Goal: Information Seeking & Learning: Learn about a topic

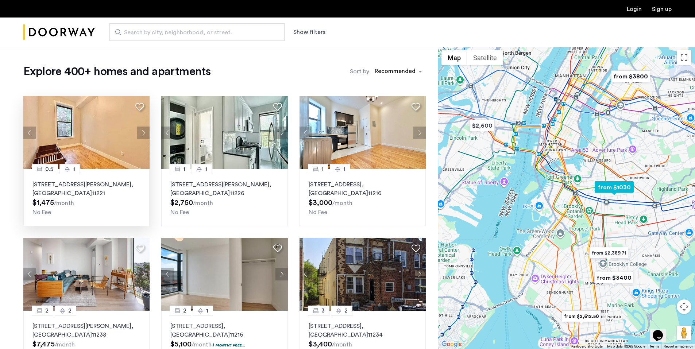
click at [140, 133] on button "Next apartment" at bounding box center [143, 133] width 12 height 12
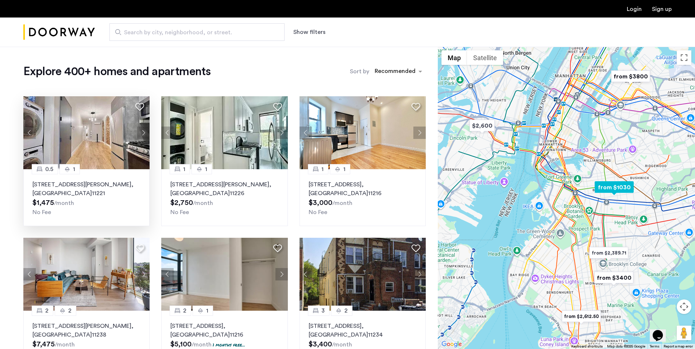
click at [140, 133] on button "Next apartment" at bounding box center [143, 133] width 12 height 12
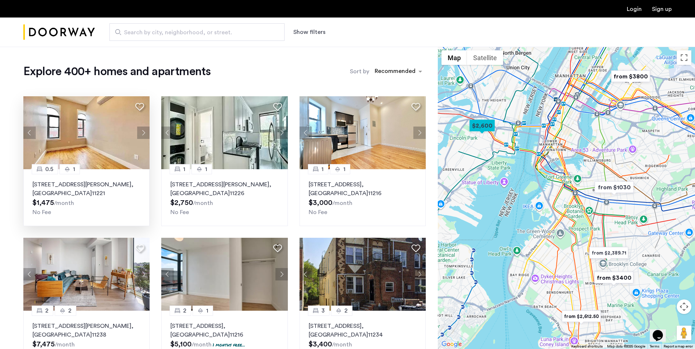
click at [323, 37] on div "Search by city, neighborhood, or street. Show filters" at bounding box center [383, 31] width 576 height 17
click at [319, 35] on button "Show filters" at bounding box center [309, 32] width 32 height 9
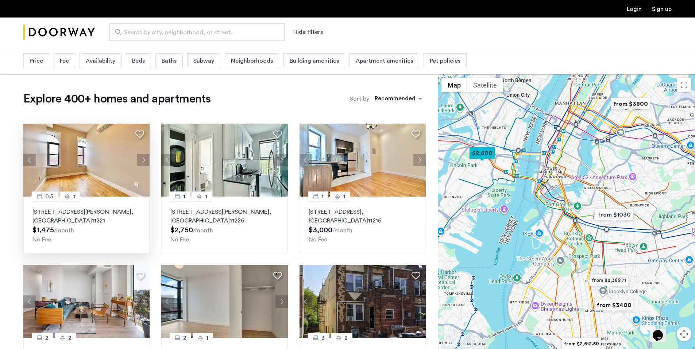
click at [162, 59] on span "Baths" at bounding box center [169, 61] width 15 height 9
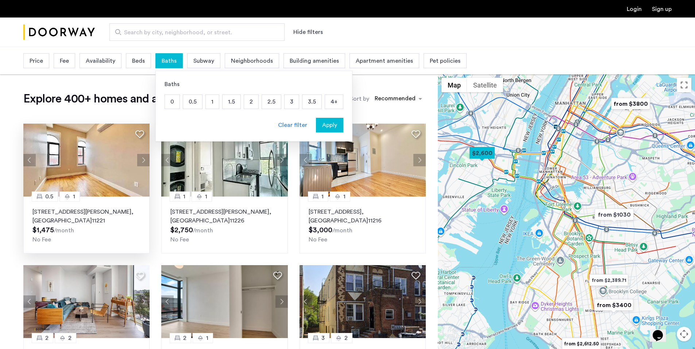
click at [162, 59] on span "Baths" at bounding box center [169, 61] width 15 height 9
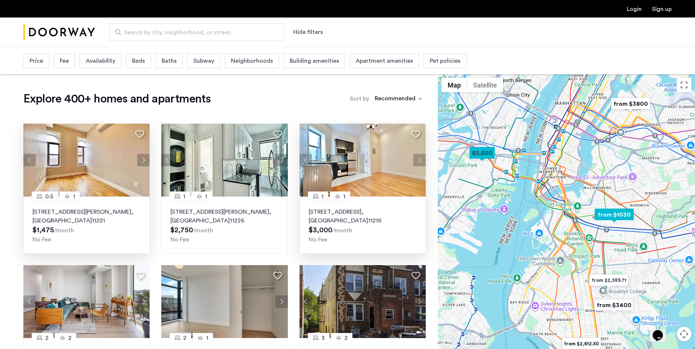
scroll to position [182, 0]
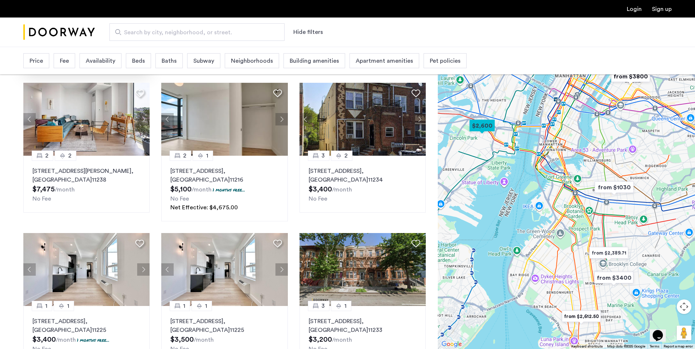
click at [314, 28] on button "Hide filters" at bounding box center [308, 32] width 30 height 9
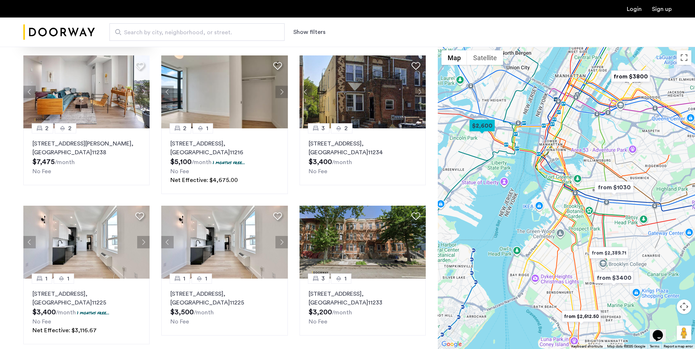
click at [314, 28] on button "Show filters" at bounding box center [309, 32] width 32 height 9
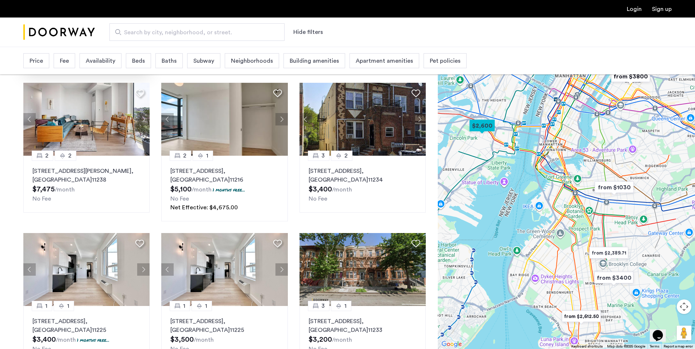
click at [135, 59] on span "Beds" at bounding box center [138, 61] width 13 height 9
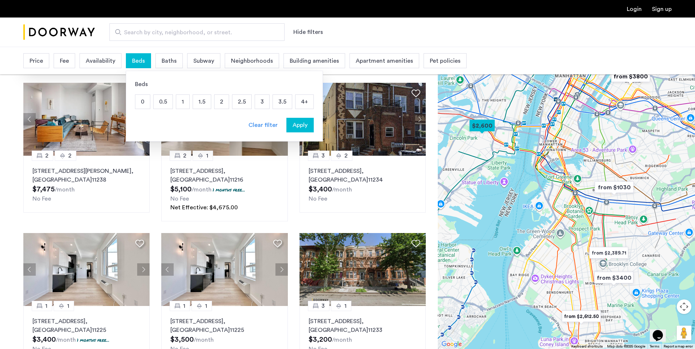
click at [217, 97] on p "2" at bounding box center [221, 102] width 14 height 14
click at [292, 124] on span "Apply" at bounding box center [299, 125] width 15 height 9
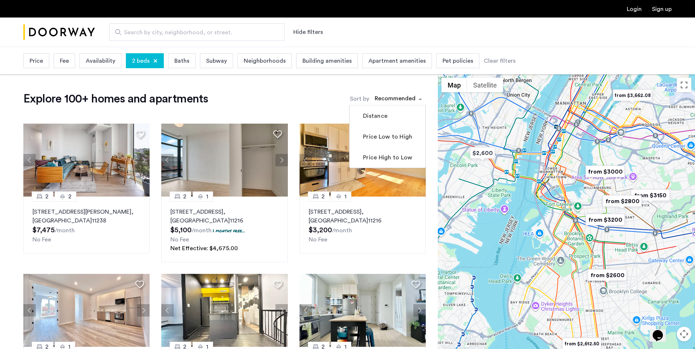
click at [411, 97] on div "sort-apartment" at bounding box center [394, 100] width 43 height 10
click at [398, 138] on label "Price Low to High" at bounding box center [386, 136] width 51 height 9
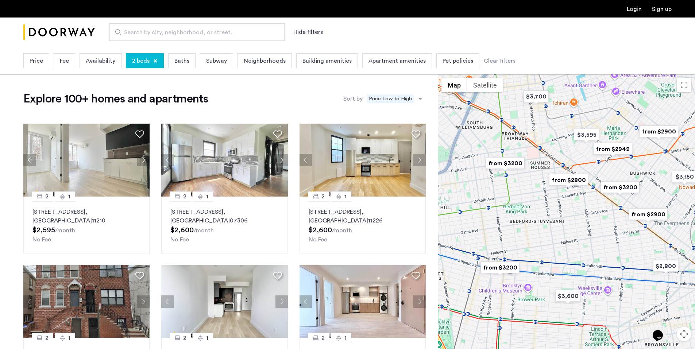
drag, startPoint x: 605, startPoint y: 162, endPoint x: 609, endPoint y: 188, distance: 26.6
click at [609, 188] on div at bounding box center [565, 225] width 257 height 302
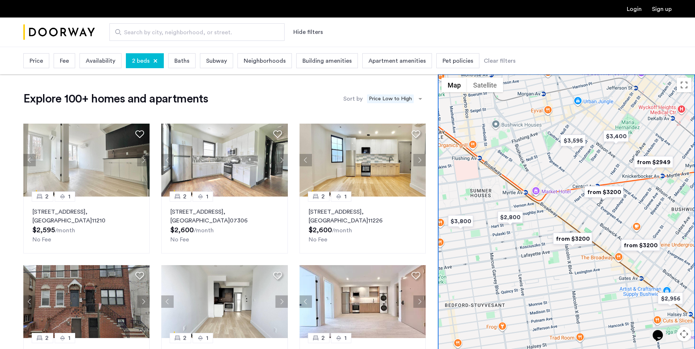
click at [645, 157] on img "from $2949" at bounding box center [653, 162] width 45 height 16
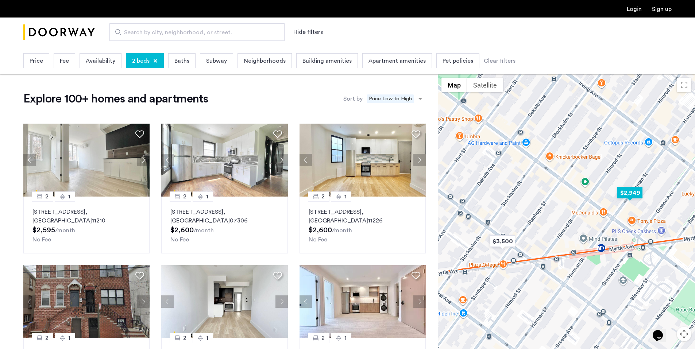
click at [625, 194] on img "$2,949" at bounding box center [629, 192] width 31 height 16
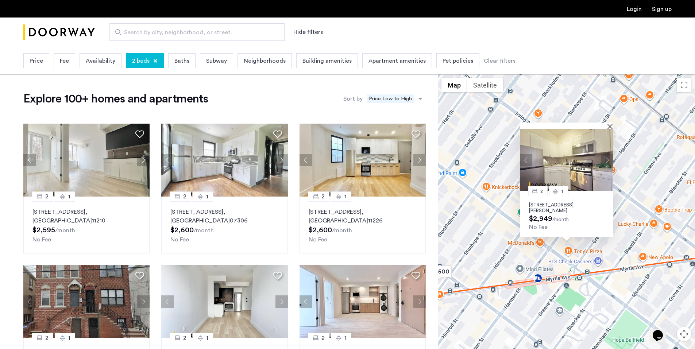
drag, startPoint x: 560, startPoint y: 169, endPoint x: 573, endPoint y: 173, distance: 12.9
click at [573, 173] on img at bounding box center [566, 160] width 93 height 62
click at [622, 192] on div "2 1 290 Harman Street, Unit 1RR, Brooklyn, NY 11237 $2,949 /month No Fee" at bounding box center [565, 225] width 257 height 302
click at [609, 129] on img at bounding box center [566, 160] width 93 height 62
click at [635, 160] on div "2 1 290 Harman Street, Unit 1RR, Brooklyn, NY 11237 $2,949 /month No Fee" at bounding box center [565, 225] width 257 height 302
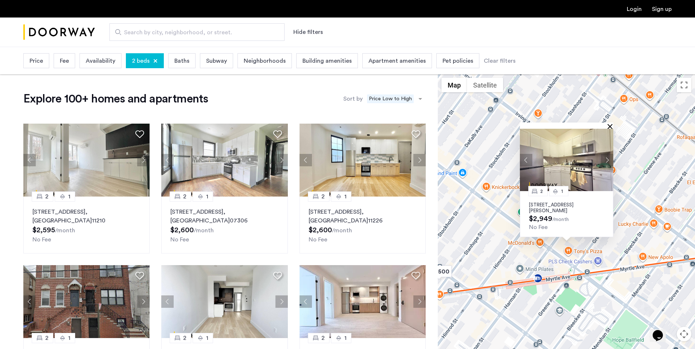
click at [611, 126] on button "Close" at bounding box center [610, 126] width 5 height 5
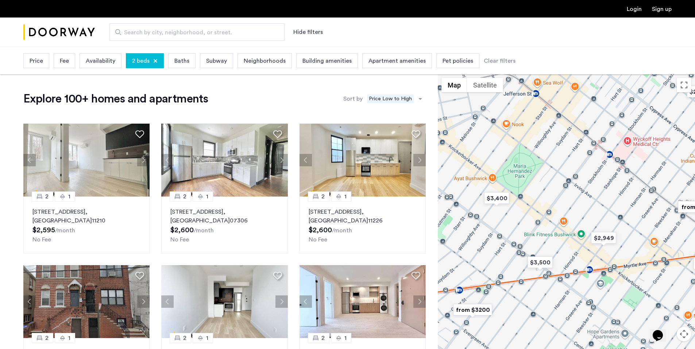
drag, startPoint x: 542, startPoint y: 185, endPoint x: 546, endPoint y: 201, distance: 16.6
click at [546, 201] on div at bounding box center [565, 225] width 257 height 302
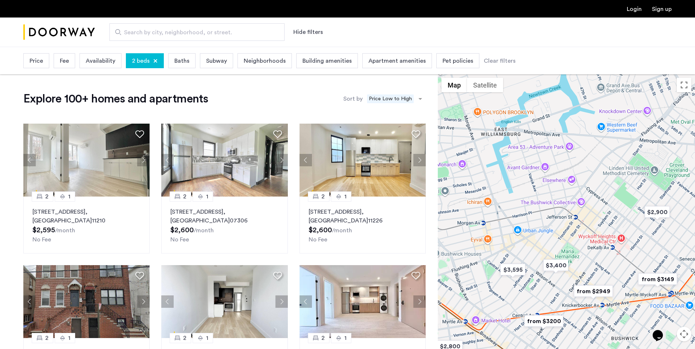
drag, startPoint x: 517, startPoint y: 164, endPoint x: 557, endPoint y: 237, distance: 82.8
click at [557, 237] on div at bounding box center [565, 225] width 257 height 302
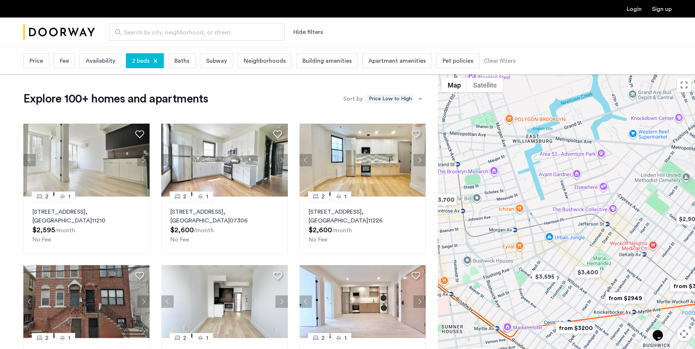
drag, startPoint x: 524, startPoint y: 238, endPoint x: 658, endPoint y: 250, distance: 133.9
click at [628, 250] on div at bounding box center [565, 225] width 257 height 302
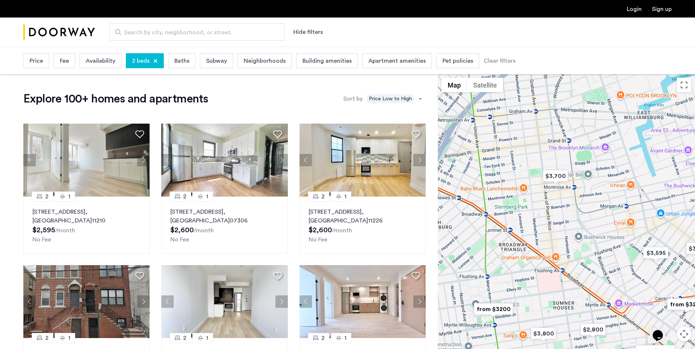
drag, startPoint x: 658, startPoint y: 250, endPoint x: 469, endPoint y: 212, distance: 192.6
click at [469, 212] on div at bounding box center [565, 225] width 257 height 302
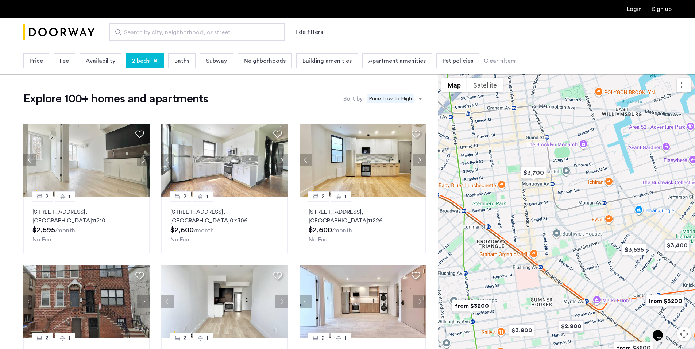
drag, startPoint x: 541, startPoint y: 201, endPoint x: 510, endPoint y: 200, distance: 30.3
click at [510, 200] on div at bounding box center [565, 225] width 257 height 302
click at [534, 174] on img "$3,700" at bounding box center [533, 172] width 31 height 16
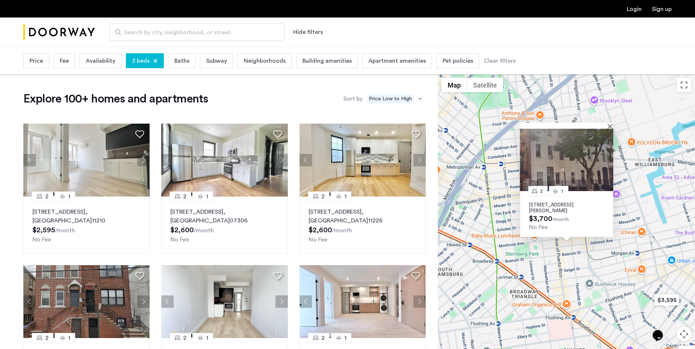
click at [573, 173] on img at bounding box center [566, 160] width 93 height 62
click at [651, 205] on div "2 1 182 Meserole Street, Unit 2R, Brooklyn, NY 11206 $3,700 /month No Fee" at bounding box center [565, 225] width 257 height 302
click at [609, 125] on button "Close" at bounding box center [610, 126] width 5 height 5
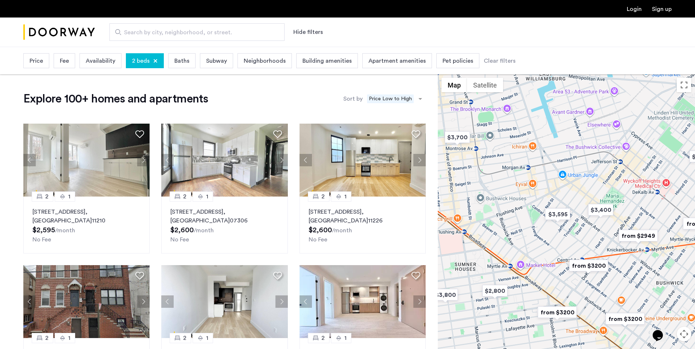
drag, startPoint x: 635, startPoint y: 211, endPoint x: 505, endPoint y: 114, distance: 162.7
click at [505, 114] on div at bounding box center [565, 225] width 257 height 302
click at [591, 206] on img "$3,400" at bounding box center [600, 210] width 31 height 16
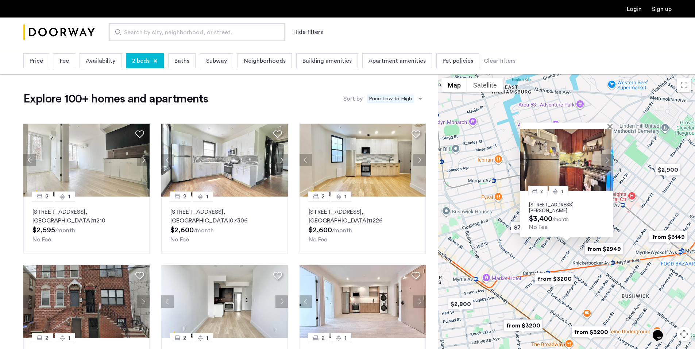
click at [570, 205] on p "1128 Willoughby Avenue, Unit 1R, Brooklyn, NY 11237" at bounding box center [566, 208] width 75 height 12
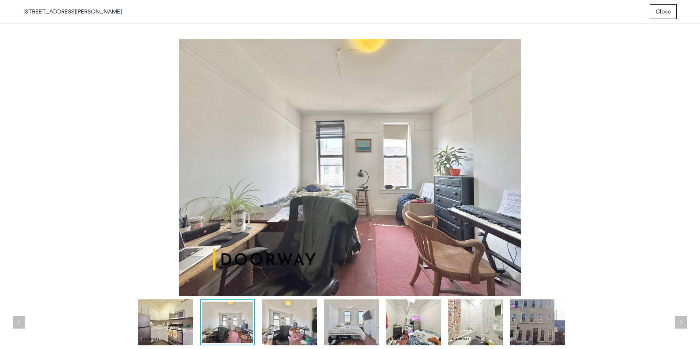
click at [306, 308] on img at bounding box center [289, 322] width 55 height 46
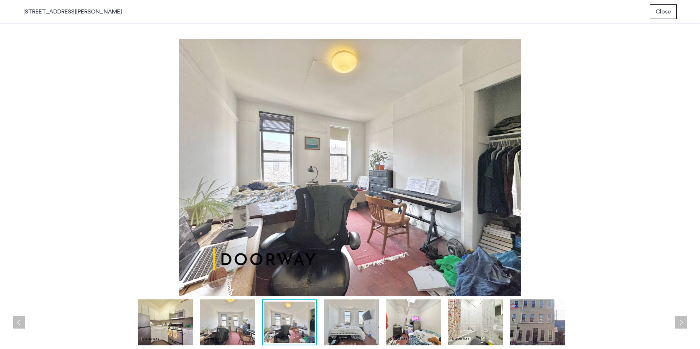
click at [341, 319] on img at bounding box center [351, 322] width 55 height 46
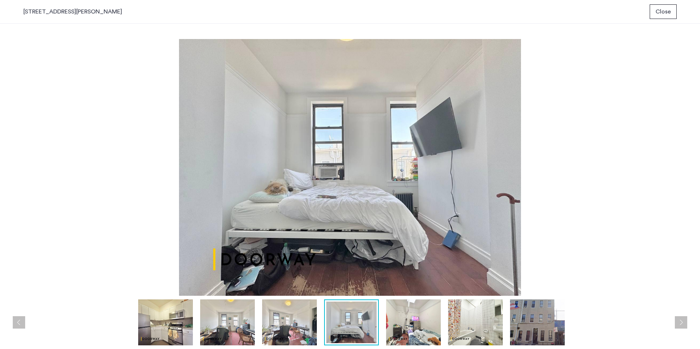
click at [292, 319] on img at bounding box center [289, 322] width 55 height 46
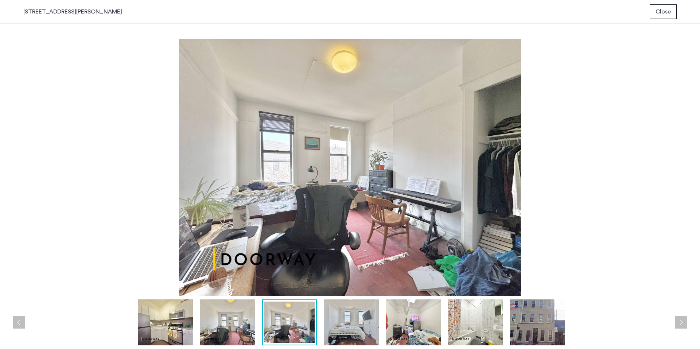
click at [424, 329] on img at bounding box center [413, 322] width 55 height 46
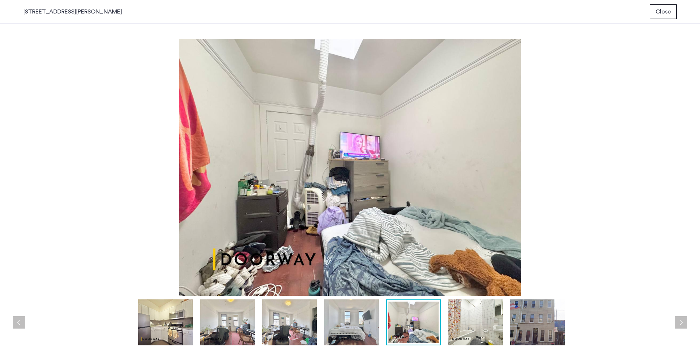
click at [349, 327] on img at bounding box center [351, 322] width 55 height 46
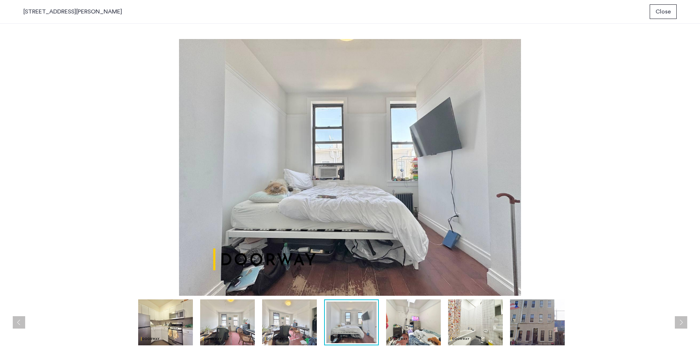
click at [417, 325] on img at bounding box center [413, 322] width 55 height 46
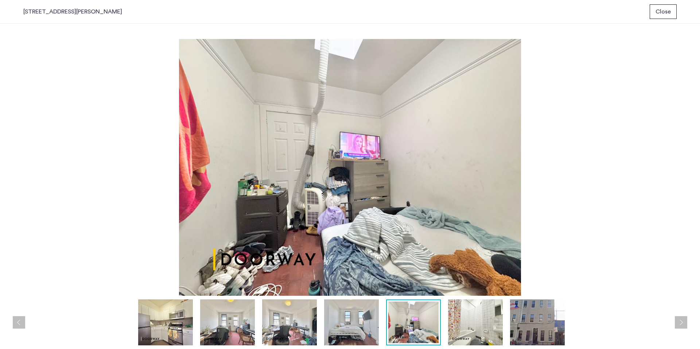
click at [465, 328] on img at bounding box center [475, 322] width 55 height 46
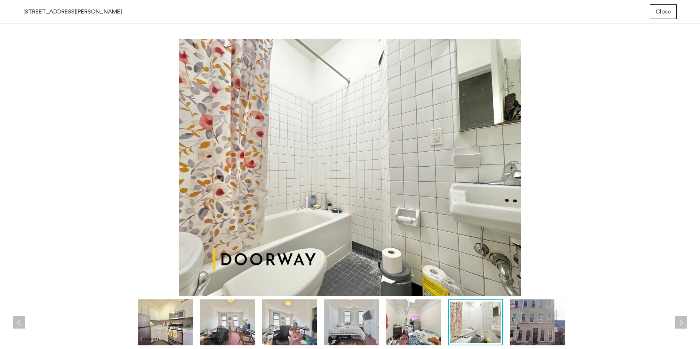
click at [494, 328] on img at bounding box center [475, 323] width 50 height 42
click at [526, 319] on img at bounding box center [537, 322] width 55 height 46
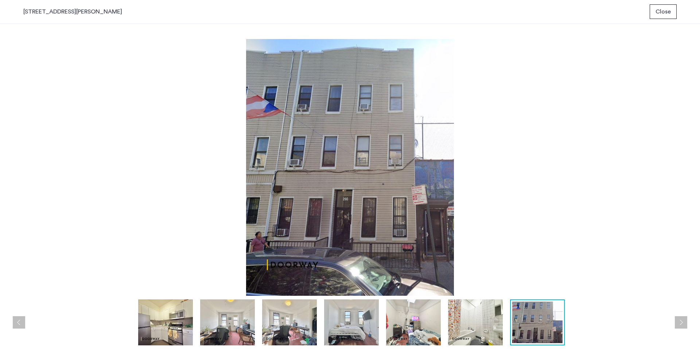
click at [452, 327] on img at bounding box center [475, 322] width 55 height 46
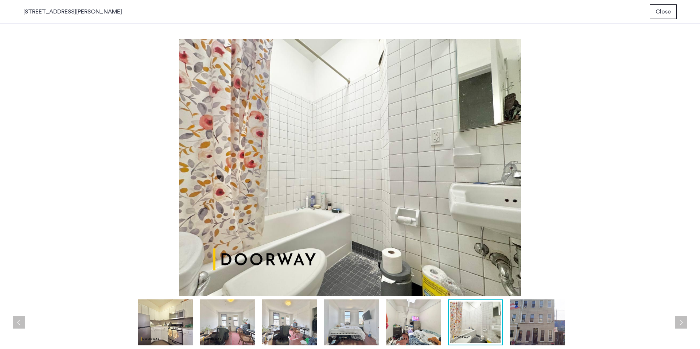
click at [349, 325] on img at bounding box center [351, 322] width 55 height 46
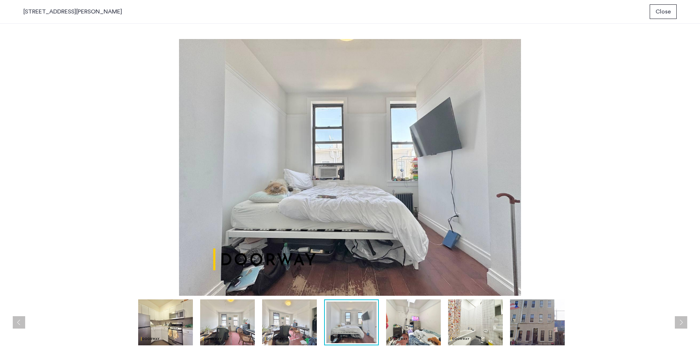
click at [287, 323] on img at bounding box center [289, 322] width 55 height 46
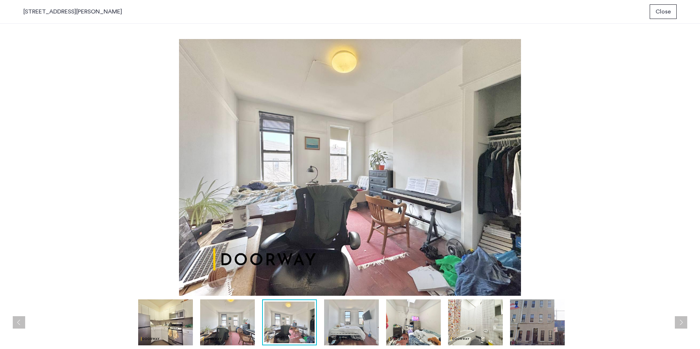
click at [238, 317] on img at bounding box center [227, 322] width 55 height 46
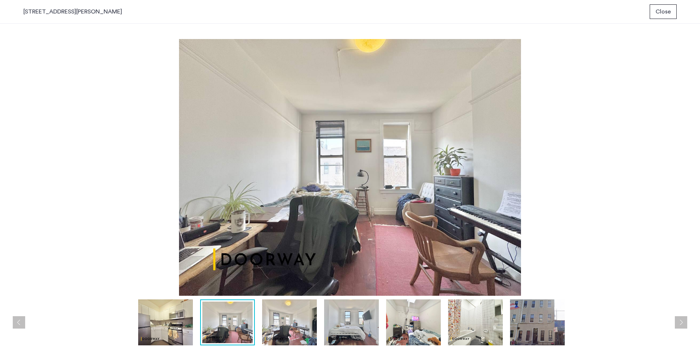
click at [207, 312] on img at bounding box center [227, 323] width 50 height 42
click at [190, 308] on img at bounding box center [165, 322] width 55 height 46
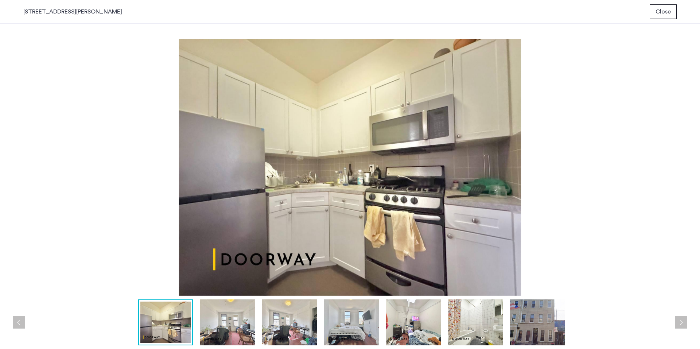
click at [628, 146] on img at bounding box center [349, 167] width 653 height 257
click at [662, 11] on span "Close" at bounding box center [663, 11] width 15 height 9
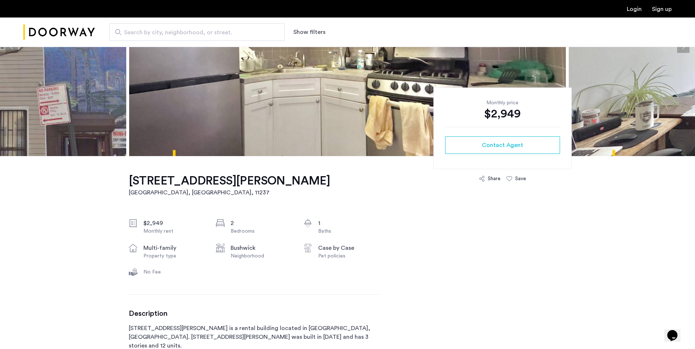
scroll to position [255, 0]
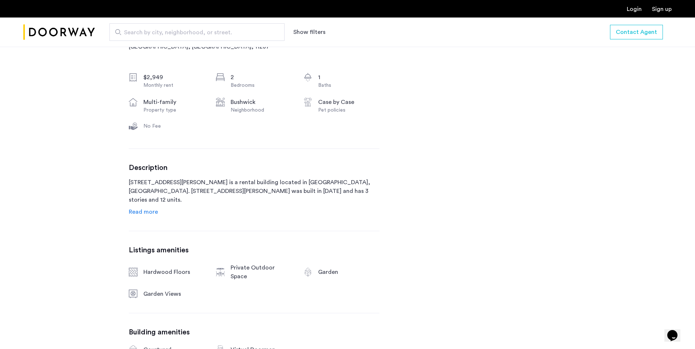
click at [143, 214] on span "Read more" at bounding box center [143, 212] width 29 height 6
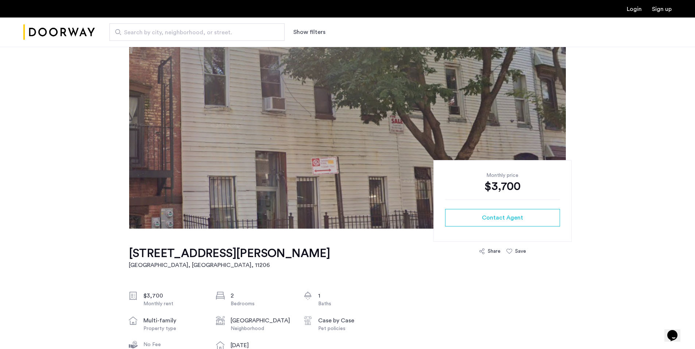
scroll to position [36, 0]
click at [400, 157] on img at bounding box center [347, 119] width 436 height 219
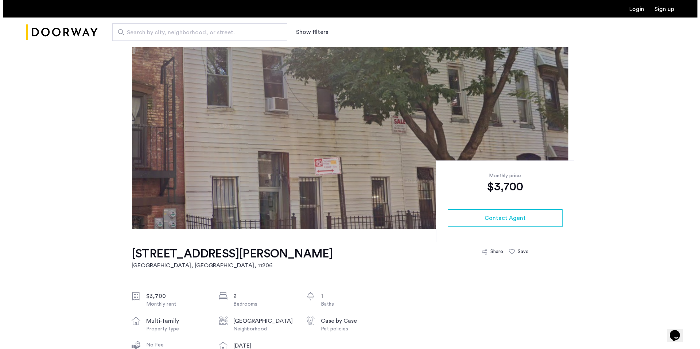
scroll to position [0, 0]
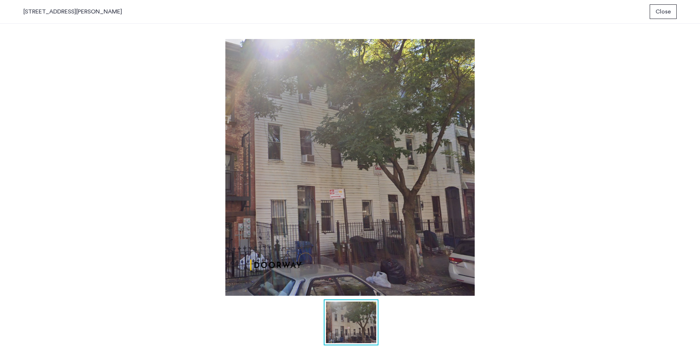
click at [561, 190] on img at bounding box center [349, 167] width 653 height 257
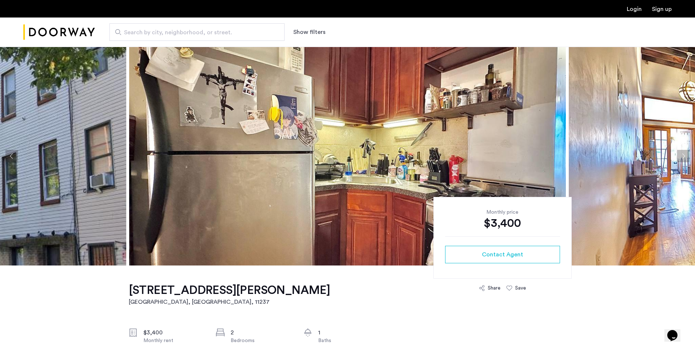
click at [466, 136] on img at bounding box center [347, 156] width 436 height 219
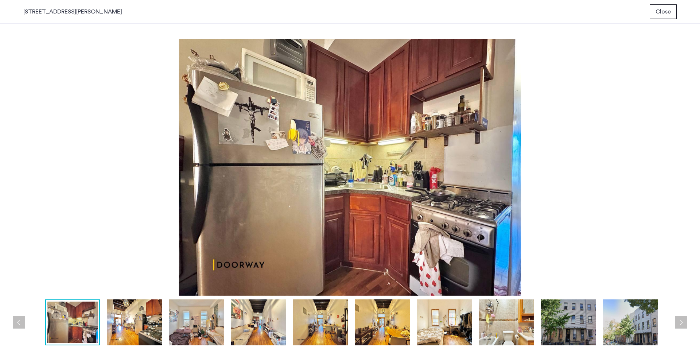
click at [141, 321] on img at bounding box center [134, 322] width 55 height 46
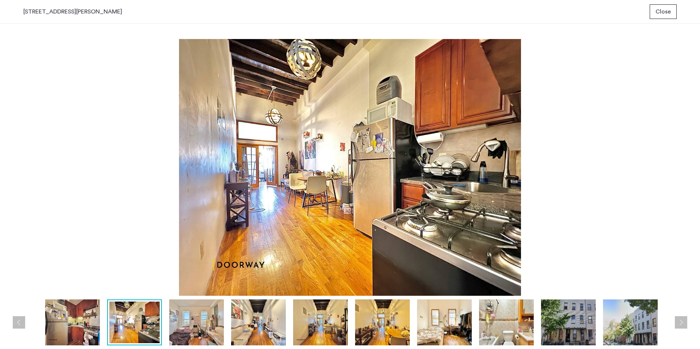
click at [184, 324] on img at bounding box center [196, 322] width 55 height 46
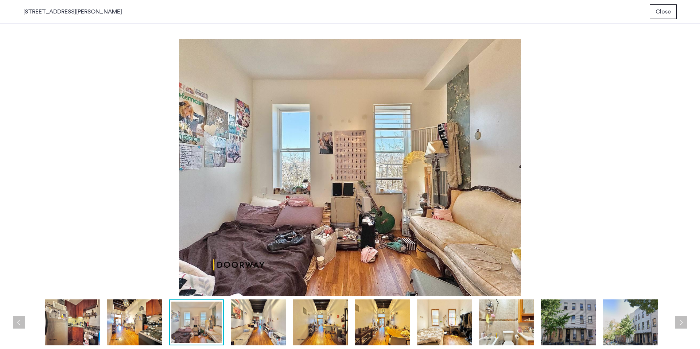
click at [248, 314] on img at bounding box center [258, 322] width 55 height 46
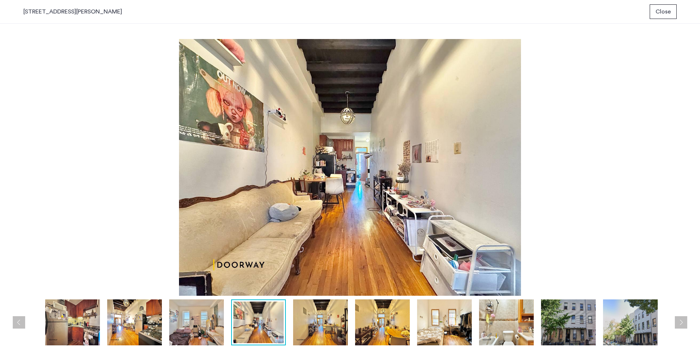
click at [209, 325] on img at bounding box center [196, 322] width 55 height 46
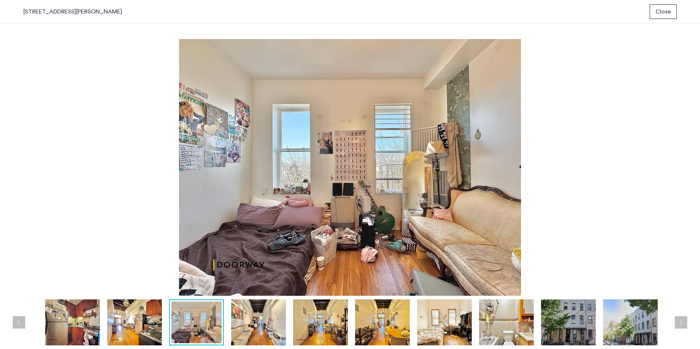
click at [253, 316] on img at bounding box center [258, 322] width 55 height 46
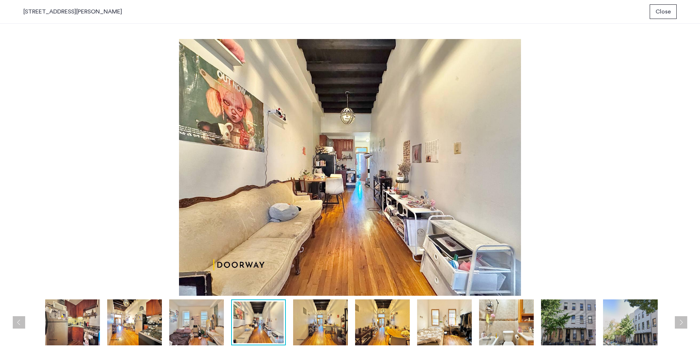
click at [334, 326] on img at bounding box center [320, 322] width 55 height 46
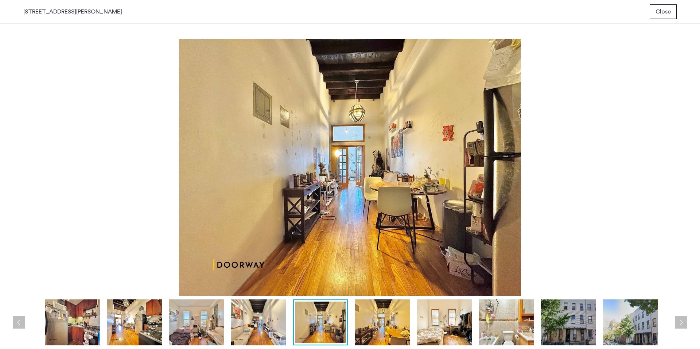
click at [392, 328] on img at bounding box center [382, 322] width 55 height 46
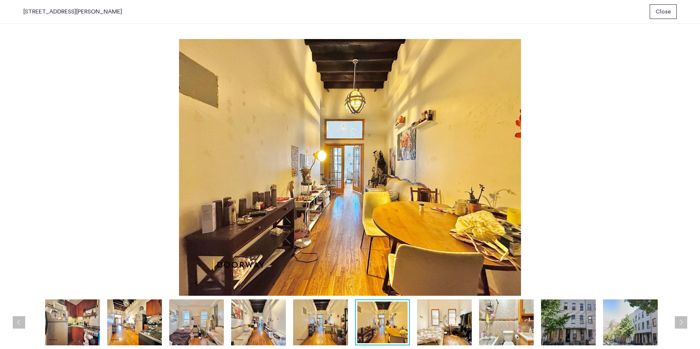
click at [441, 323] on img at bounding box center [444, 322] width 55 height 46
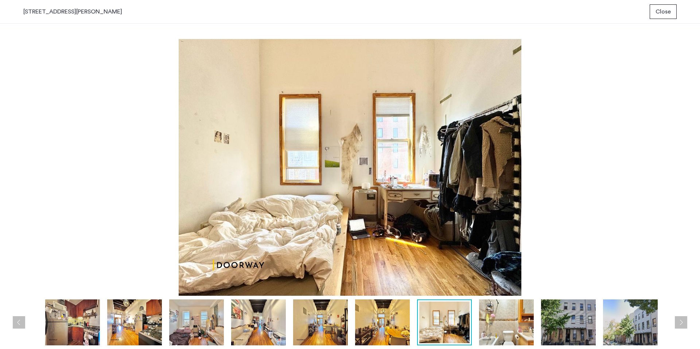
click at [490, 317] on img at bounding box center [506, 322] width 55 height 46
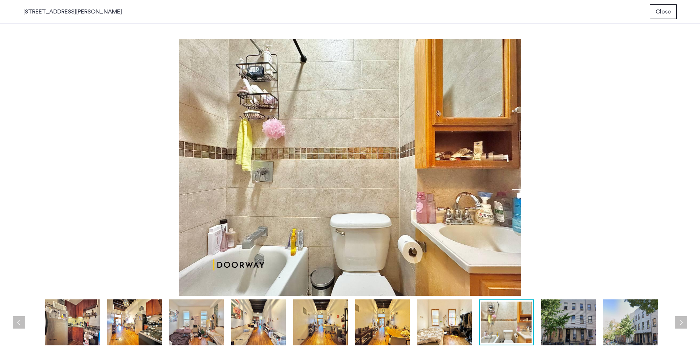
click at [581, 314] on img at bounding box center [568, 322] width 55 height 46
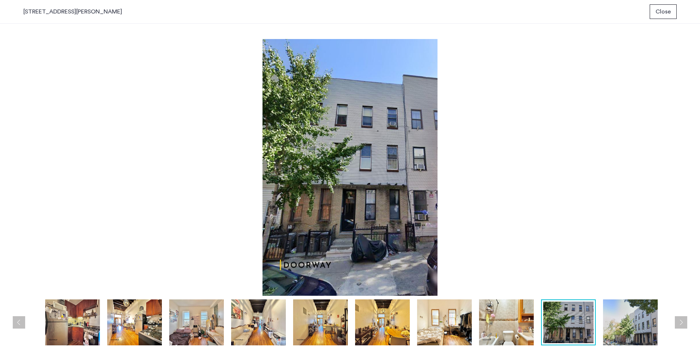
click at [656, 328] on img at bounding box center [630, 322] width 55 height 46
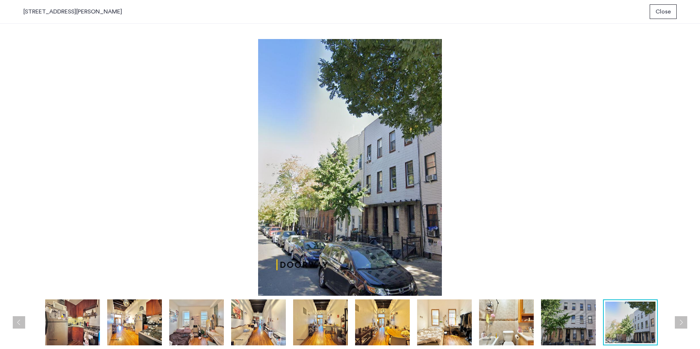
click at [663, 7] on span "Close" at bounding box center [663, 11] width 15 height 9
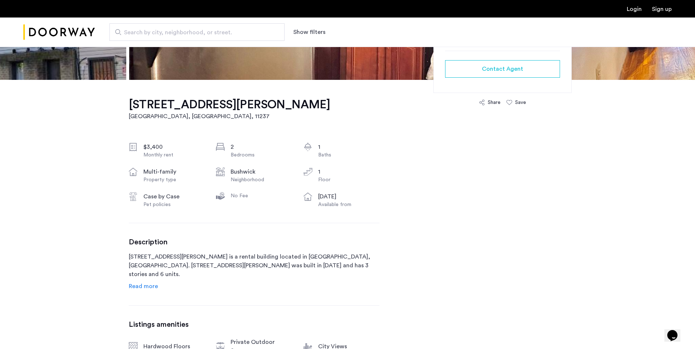
scroll to position [292, 0]
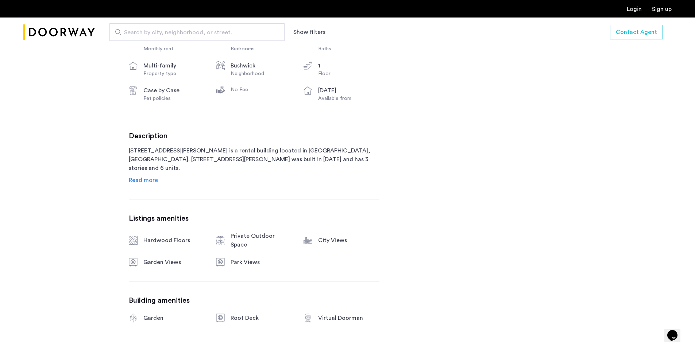
click at [153, 175] on div "Description [STREET_ADDRESS][PERSON_NAME] is a rental building located in [GEOG…" at bounding box center [254, 158] width 250 height 53
click at [150, 176] on link "Read more" at bounding box center [143, 180] width 29 height 9
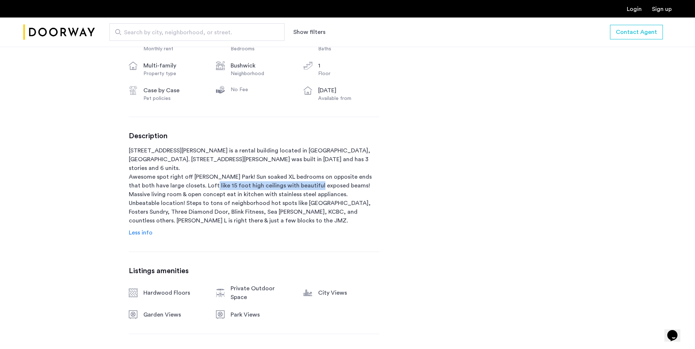
drag, startPoint x: 197, startPoint y: 179, endPoint x: 300, endPoint y: 176, distance: 102.9
click at [300, 176] on p "[STREET_ADDRESS][PERSON_NAME] is a rental building located in [GEOGRAPHIC_DATA]…" at bounding box center [254, 185] width 250 height 79
click at [305, 192] on p "[STREET_ADDRESS][PERSON_NAME] is a rental building located in [GEOGRAPHIC_DATA]…" at bounding box center [254, 185] width 250 height 79
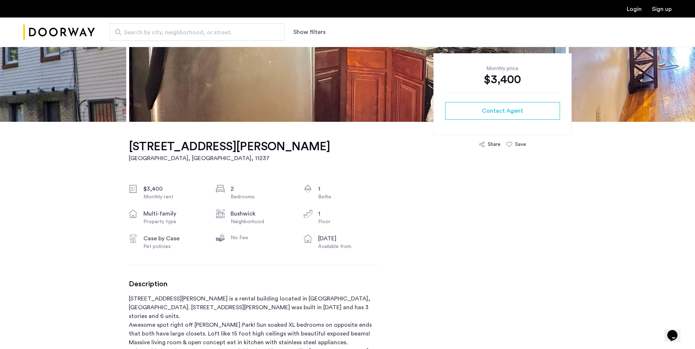
scroll to position [0, 0]
